Goal: Task Accomplishment & Management: Use online tool/utility

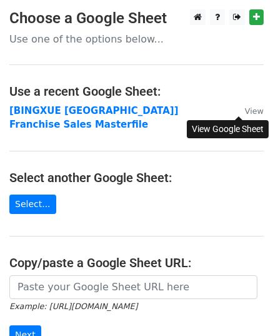
click at [245, 109] on small "View" at bounding box center [254, 110] width 19 height 9
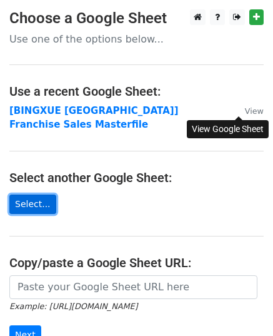
click at [36, 195] on link "Select..." at bounding box center [32, 204] width 47 height 19
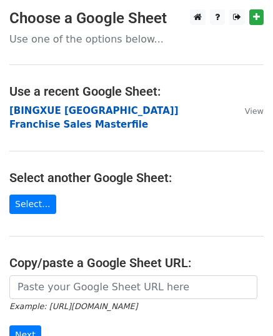
click at [179, 105] on strong "[BINGXUE [GEOGRAPHIC_DATA]] Franchise Sales Masterfile" at bounding box center [94, 118] width 170 height 26
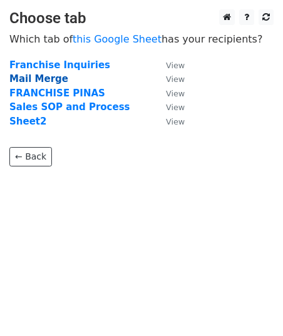
click at [43, 78] on strong "Mail Merge" at bounding box center [38, 78] width 59 height 11
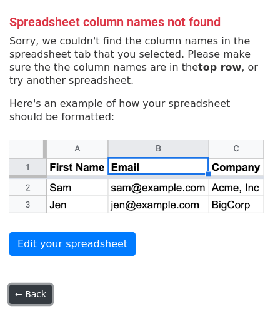
click at [39, 296] on link "← Back" at bounding box center [30, 294] width 43 height 19
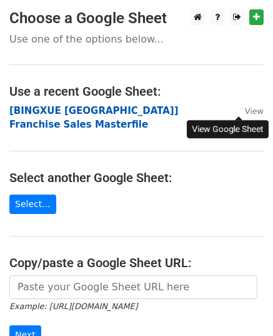
click at [160, 111] on strong "[BINGXUE [GEOGRAPHIC_DATA]] Franchise Sales Masterfile" at bounding box center [94, 118] width 170 height 26
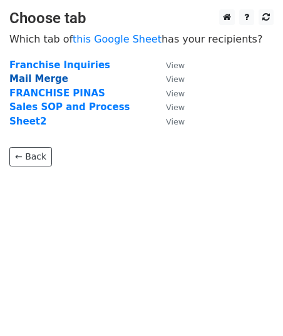
click at [39, 80] on strong "Mail Merge" at bounding box center [38, 78] width 59 height 11
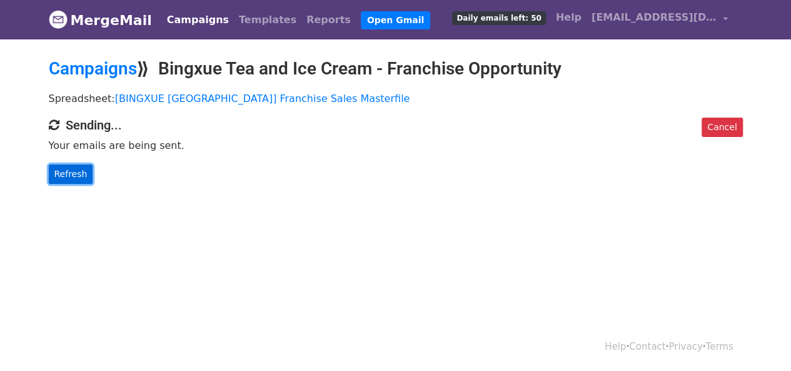
click at [76, 171] on link "Refresh" at bounding box center [71, 174] width 44 height 19
